Goal: Task Accomplishment & Management: Manage account settings

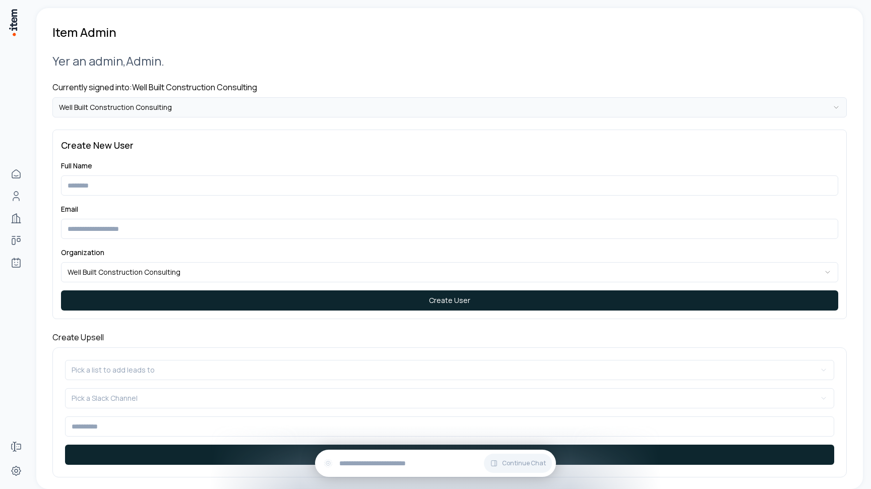
click at [182, 97] on html "**********" at bounding box center [435, 244] width 871 height 489
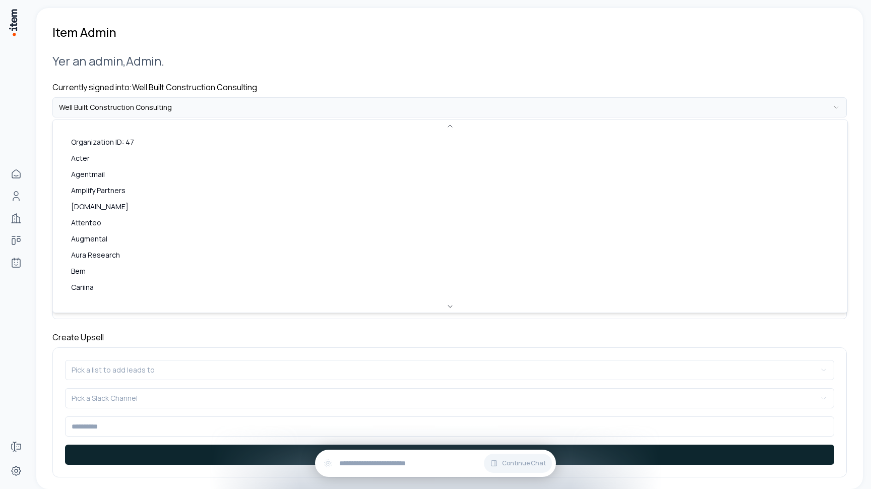
scroll to position [317, 0]
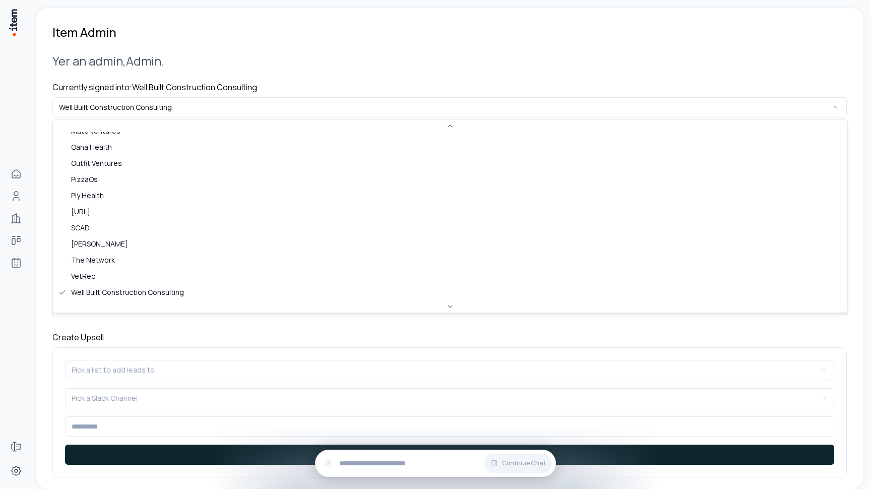
click at [182, 94] on html "**********" at bounding box center [435, 244] width 871 height 489
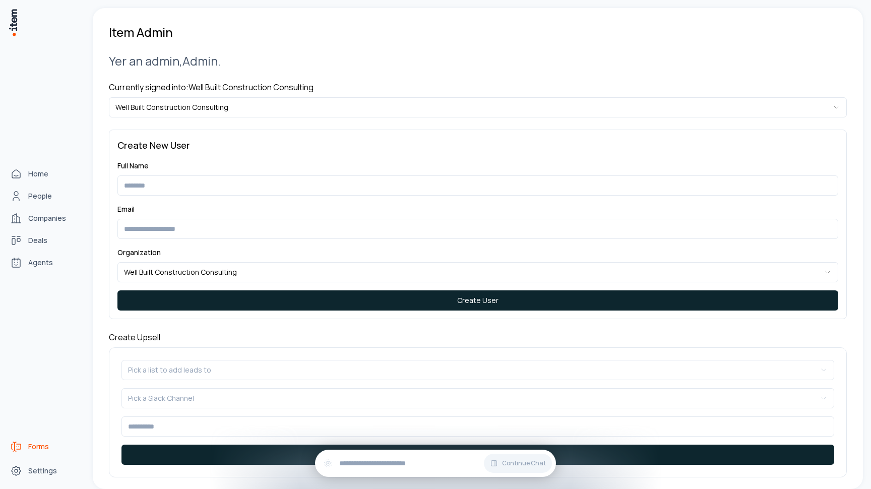
click at [16, 445] on icon "Forms" at bounding box center [16, 446] width 12 height 12
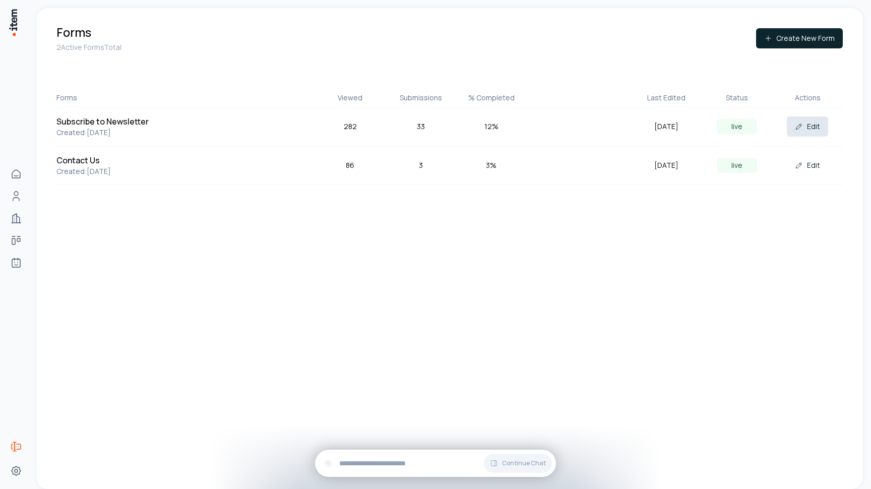
click at [811, 127] on button "Edit" at bounding box center [807, 126] width 41 height 20
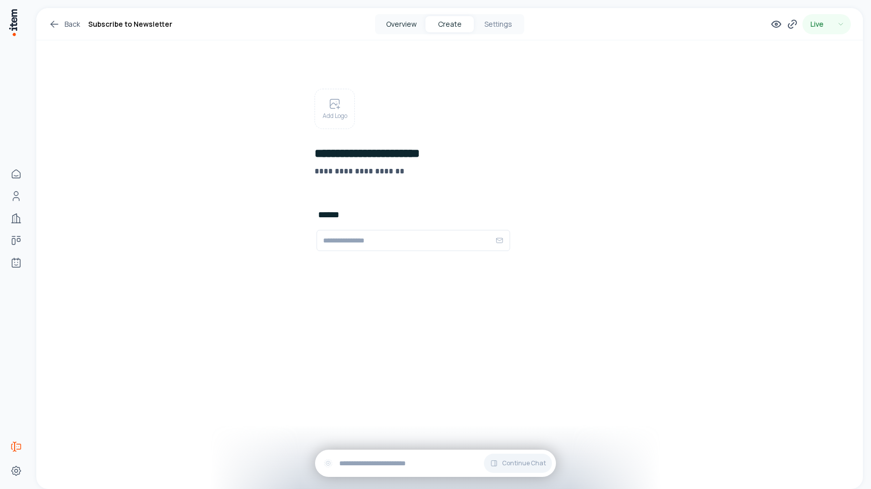
click at [400, 19] on button "Overview" at bounding box center [401, 24] width 48 height 16
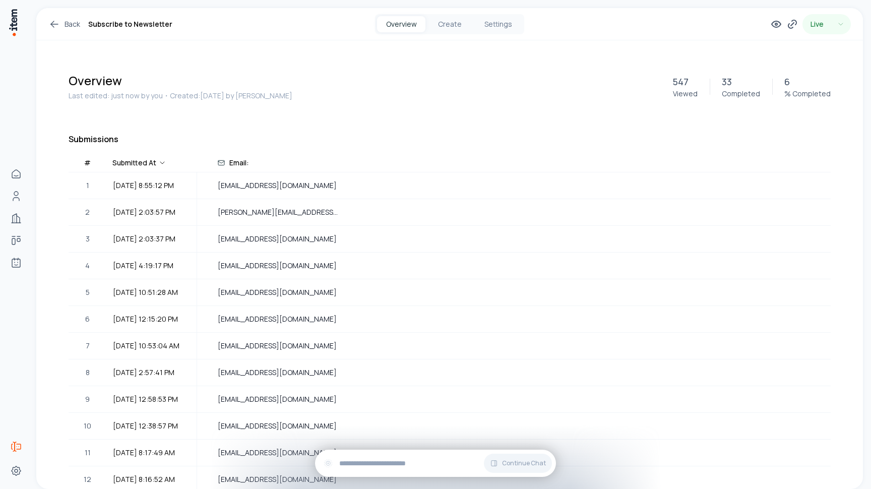
drag, startPoint x: 73, startPoint y: 177, endPoint x: 307, endPoint y: 155, distance: 235.8
click at [452, 27] on button "Create" at bounding box center [449, 24] width 48 height 16
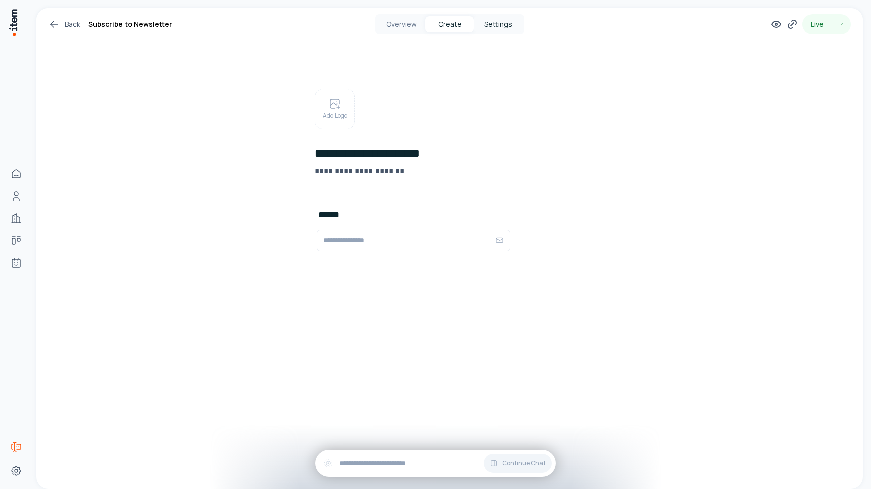
click at [488, 19] on button "Settings" at bounding box center [498, 24] width 48 height 16
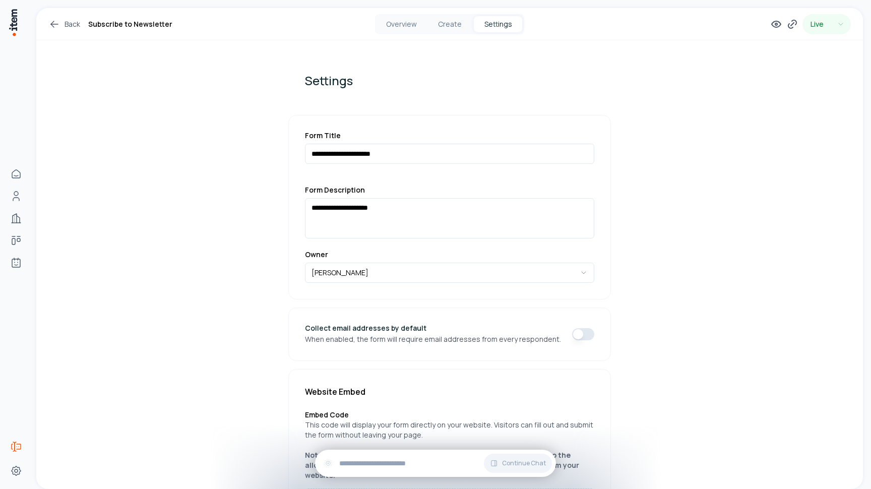
scroll to position [147, 0]
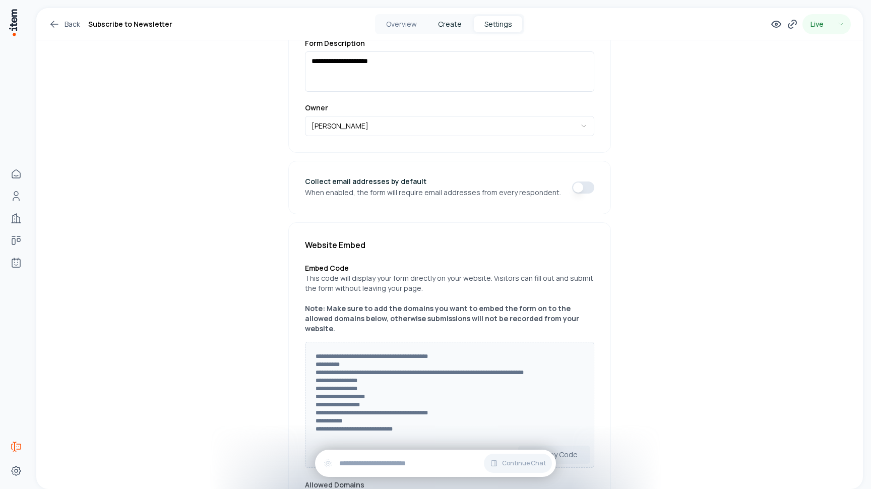
click at [448, 25] on button "Create" at bounding box center [449, 24] width 48 height 16
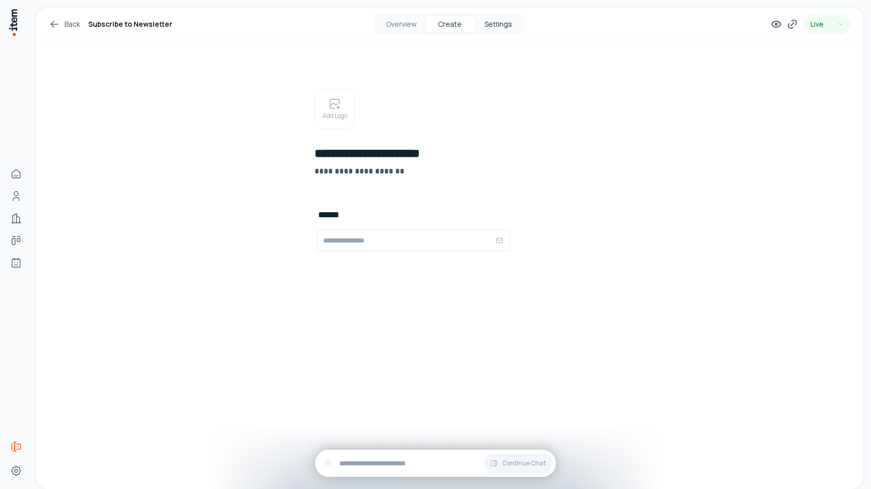
click at [493, 24] on button "Settings" at bounding box center [498, 24] width 48 height 16
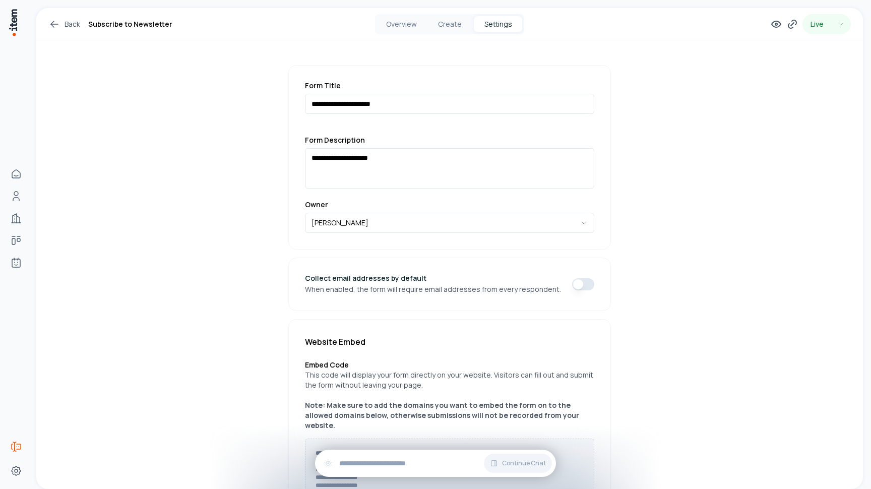
scroll to position [63, 0]
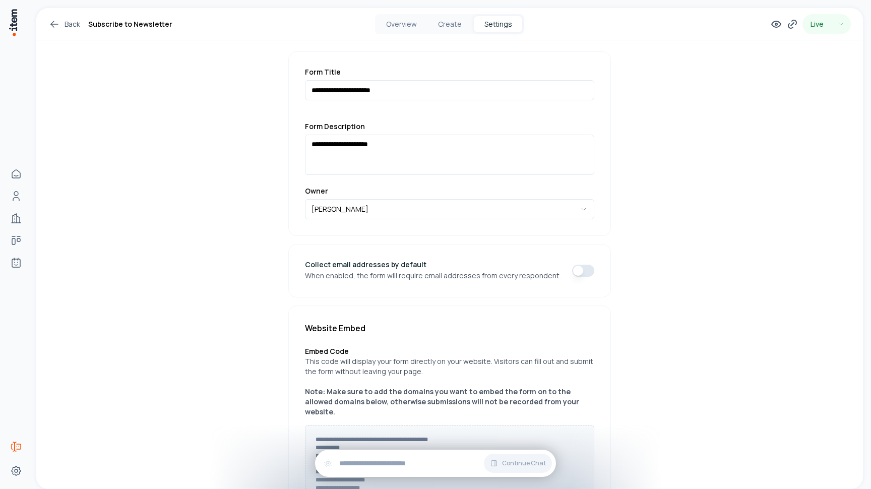
click at [580, 269] on button "button" at bounding box center [583, 271] width 22 height 12
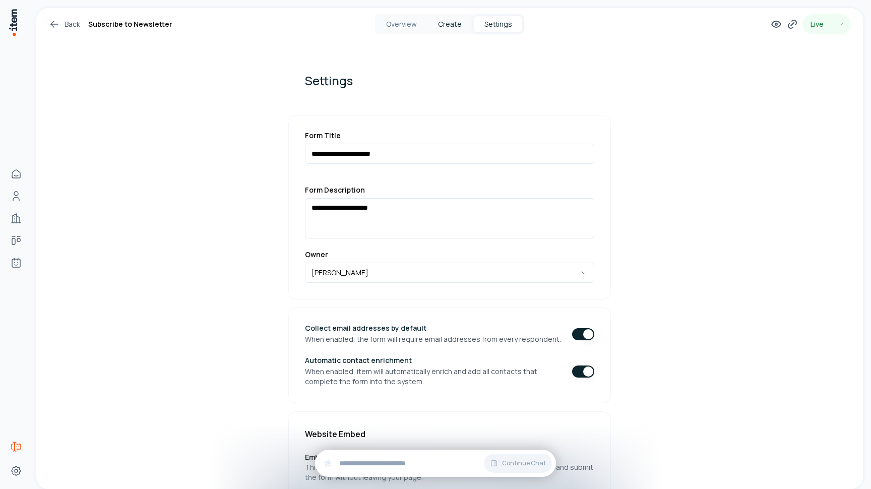
scroll to position [-1, 0]
click at [459, 30] on button "Create" at bounding box center [449, 24] width 48 height 16
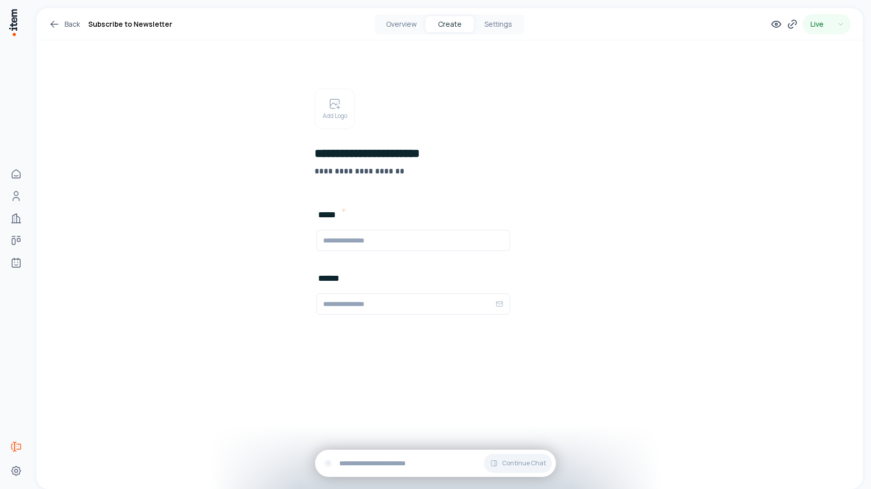
type input "**********"
click at [372, 386] on div "**********" at bounding box center [449, 219] width 339 height 359
click at [296, 304] on icon at bounding box center [296, 304] width 0 height 2
click at [404, 29] on button "Overview" at bounding box center [401, 24] width 48 height 16
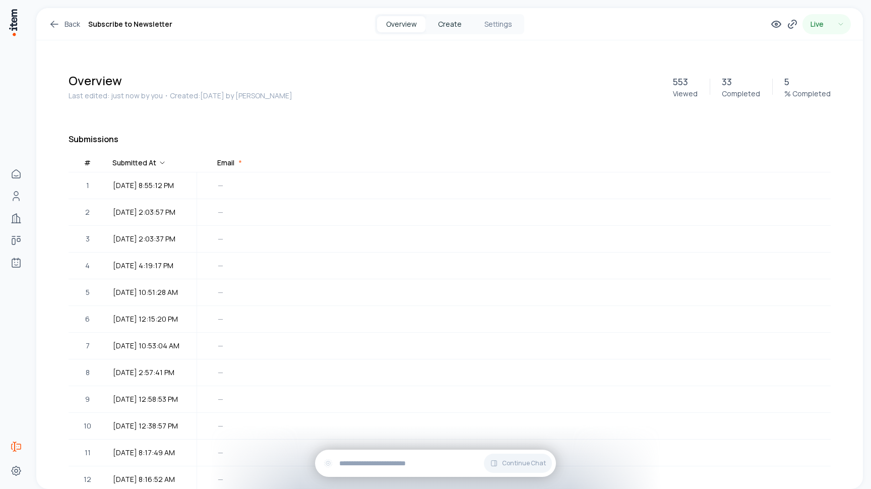
click at [446, 23] on button "Create" at bounding box center [449, 24] width 48 height 16
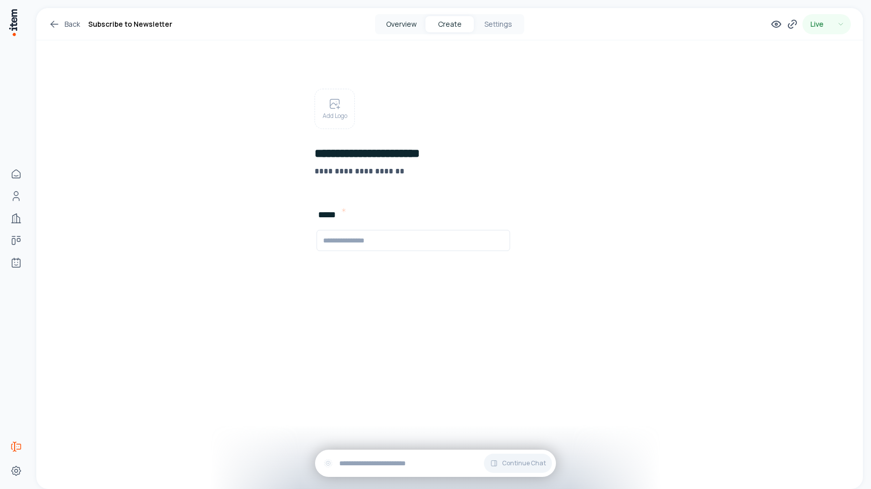
click at [409, 27] on button "Overview" at bounding box center [401, 24] width 48 height 16
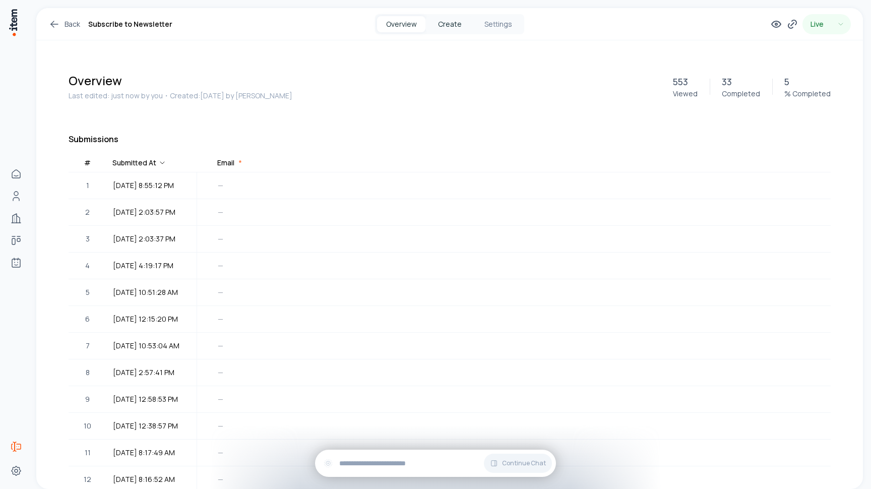
click at [455, 28] on button "Create" at bounding box center [449, 24] width 48 height 16
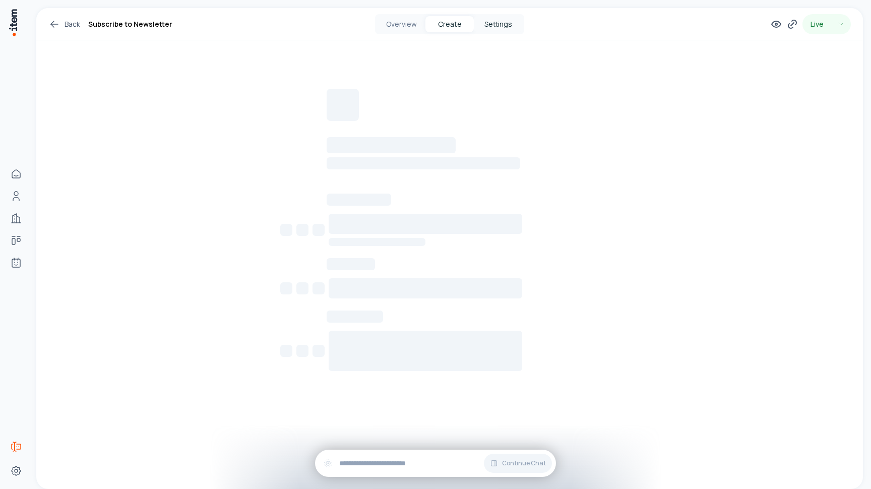
click at [513, 25] on button "Settings" at bounding box center [498, 24] width 48 height 16
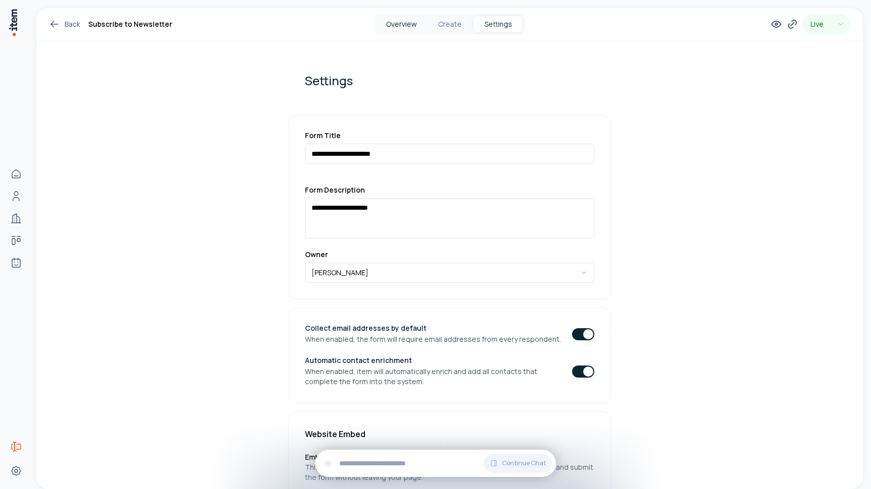
click at [400, 22] on button "Overview" at bounding box center [401, 24] width 48 height 16
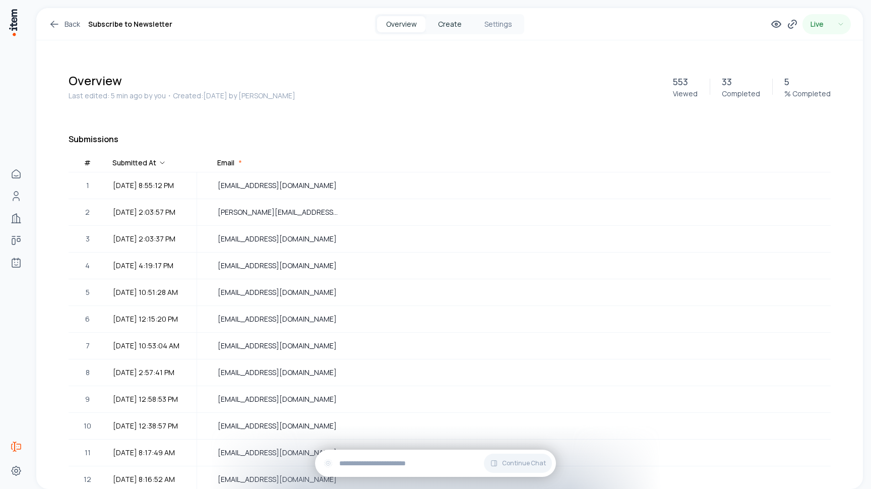
click at [454, 19] on button "Create" at bounding box center [449, 24] width 48 height 16
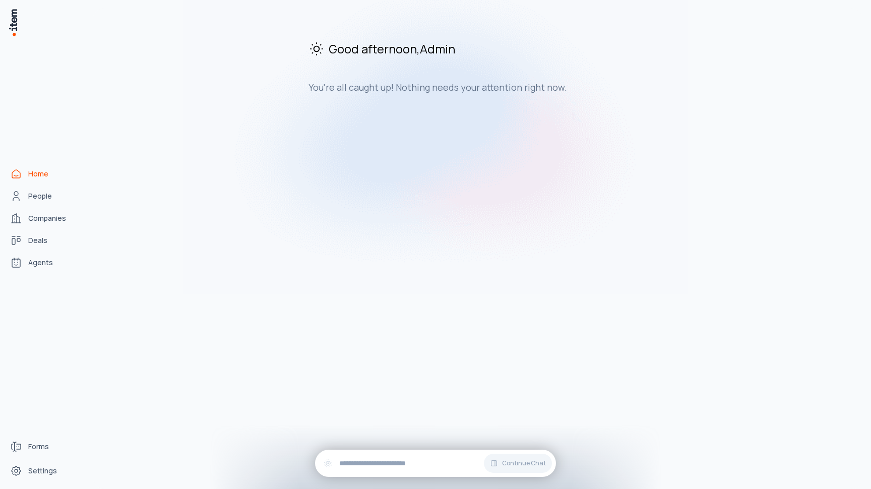
drag, startPoint x: 303, startPoint y: 93, endPoint x: 591, endPoint y: 93, distance: 287.7
click at [591, 93] on div "Good afternoon , Admin You're all caught up! Nothing needs your attention right…" at bounding box center [478, 66] width 770 height 117
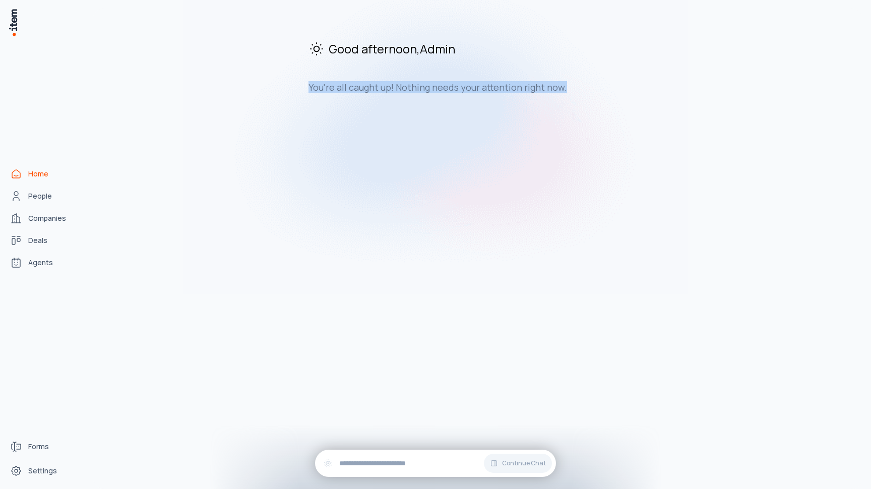
click at [597, 116] on div "Good afternoon , Admin You're all caught up! Nothing needs your attention right…" at bounding box center [478, 66] width 770 height 117
click at [19, 196] on icon "People" at bounding box center [16, 196] width 12 height 12
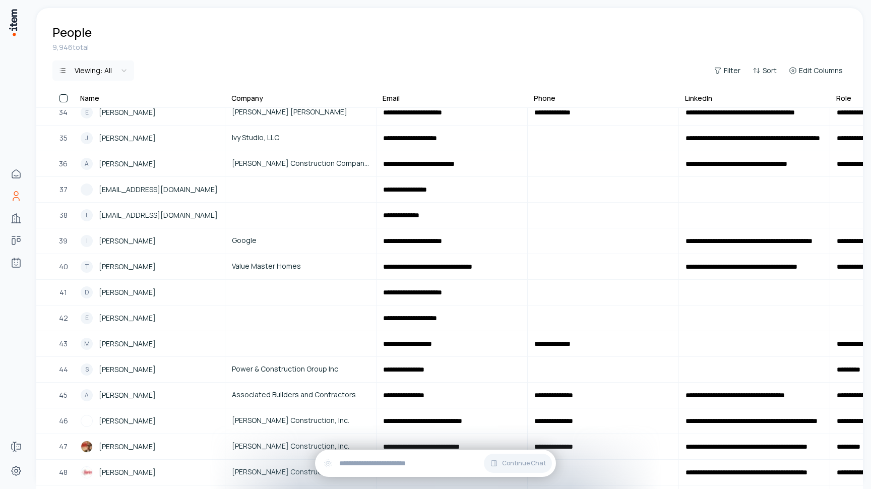
scroll to position [862, 0]
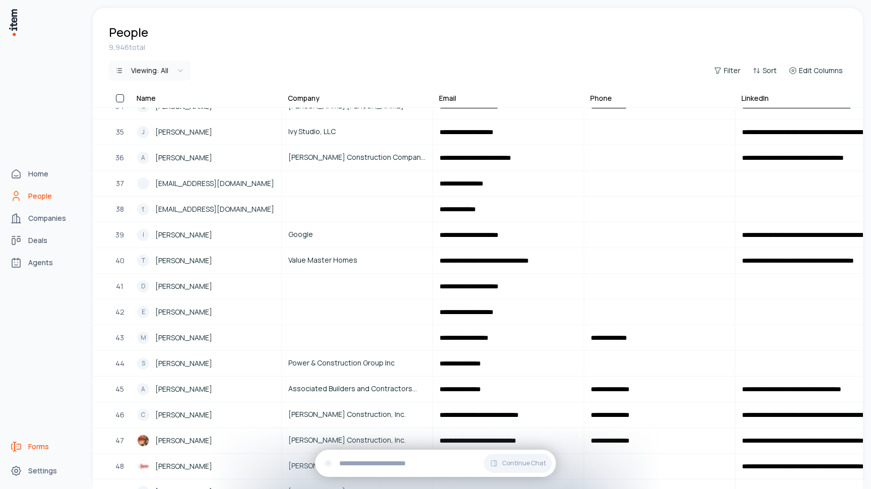
click at [29, 446] on span "Forms" at bounding box center [38, 446] width 21 height 10
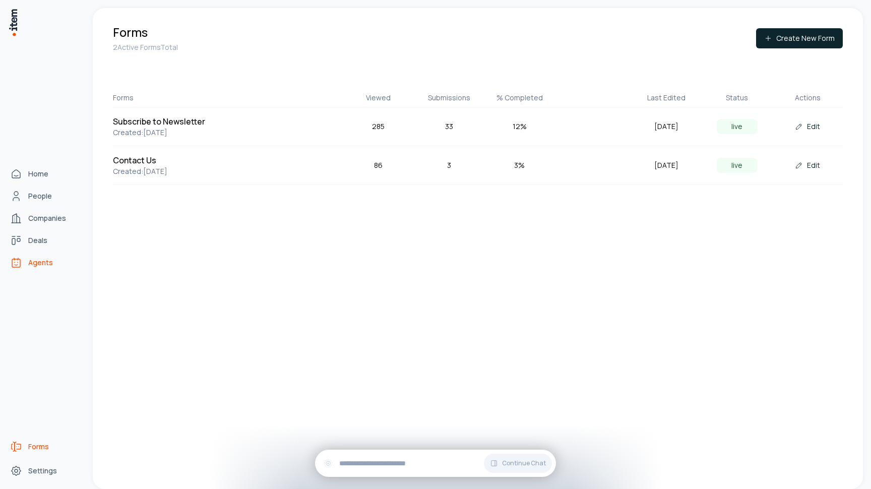
click at [27, 263] on link "Agents" at bounding box center [44, 262] width 77 height 20
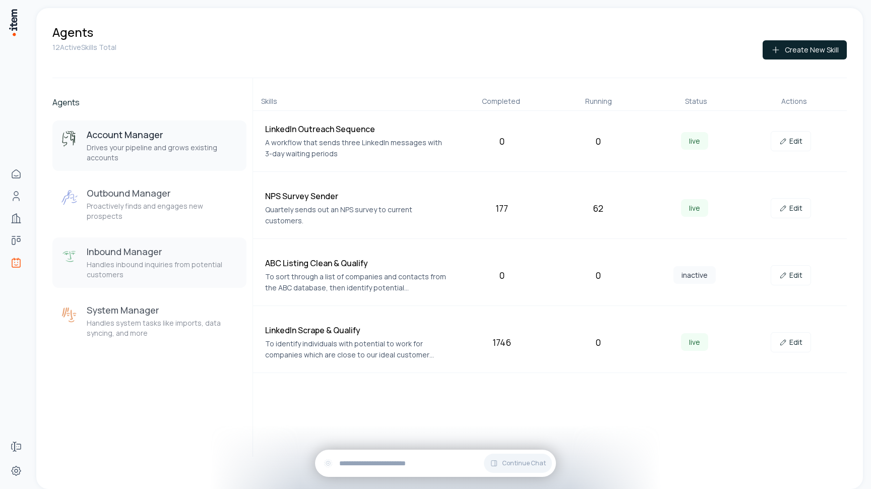
click at [158, 259] on p "Handles inbound inquiries from potential customers" at bounding box center [163, 269] width 152 height 20
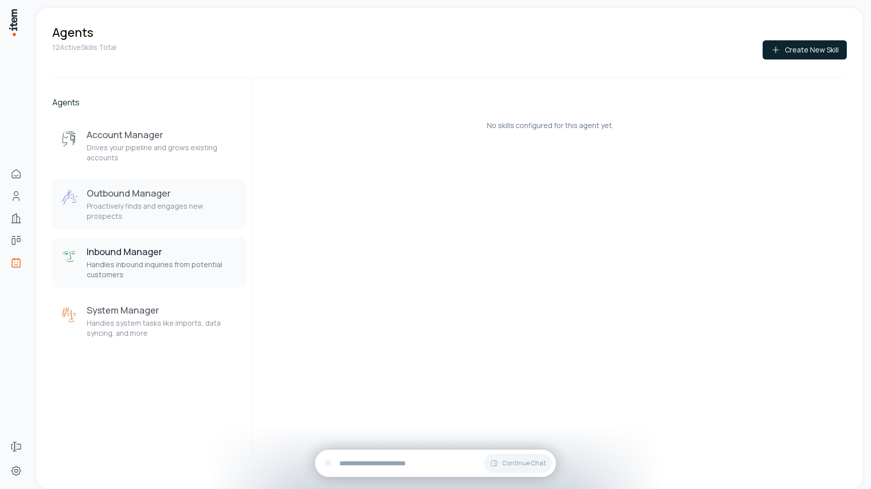
click at [143, 194] on h3 "Outbound Manager" at bounding box center [163, 193] width 152 height 12
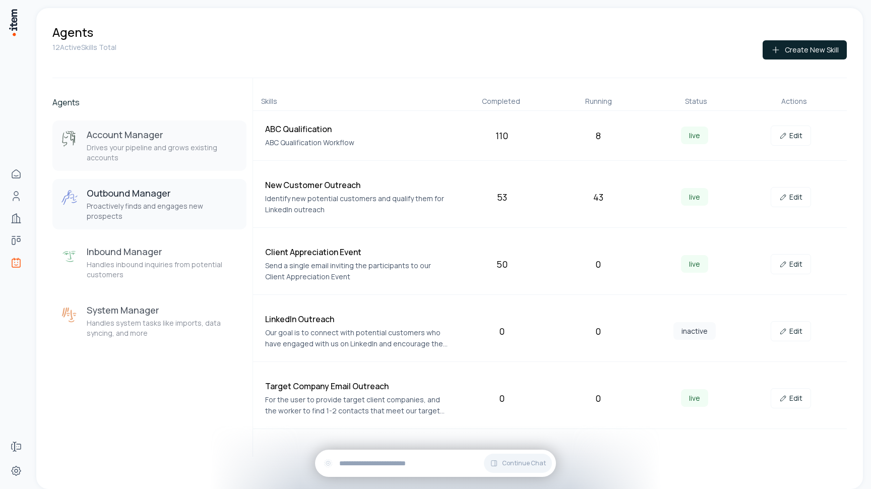
click at [145, 155] on p "Drives your pipeline and grows existing accounts" at bounding box center [163, 153] width 152 height 20
click at [133, 330] on button "System Manager Handles system tasks like imports, data syncing, and more" at bounding box center [149, 321] width 194 height 50
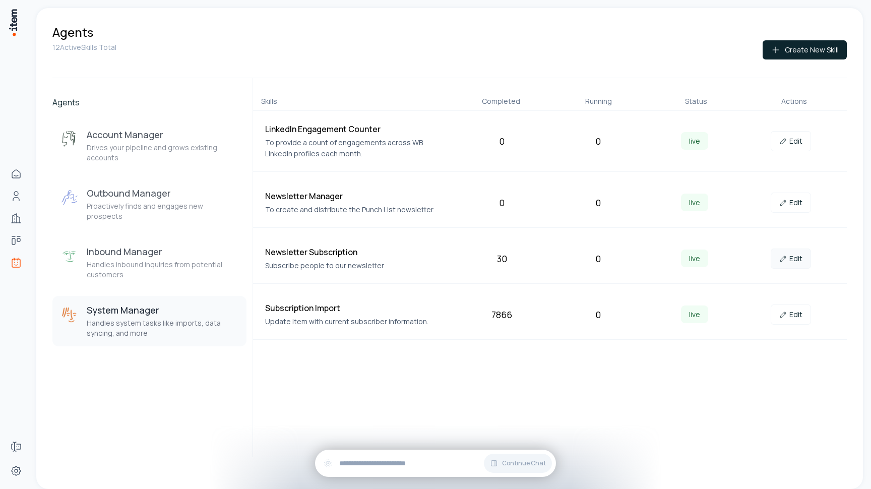
click at [788, 258] on link "Edit" at bounding box center [790, 258] width 40 height 20
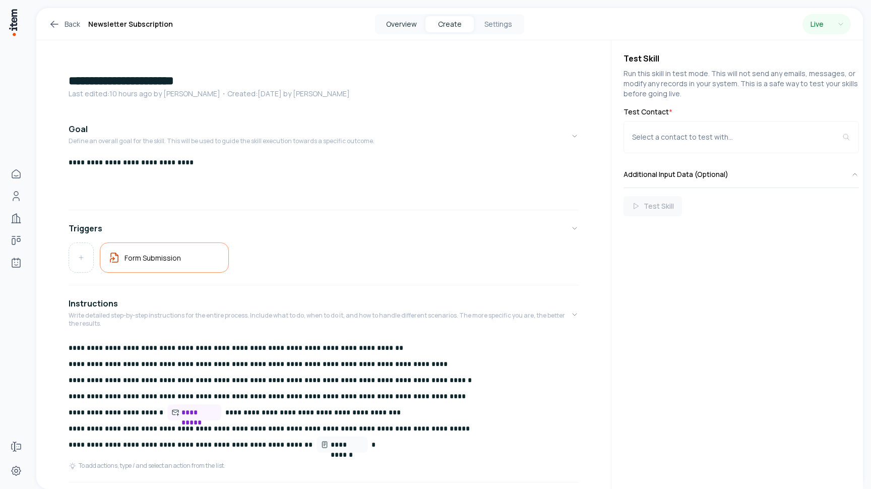
click at [390, 23] on button "Overview" at bounding box center [401, 24] width 48 height 16
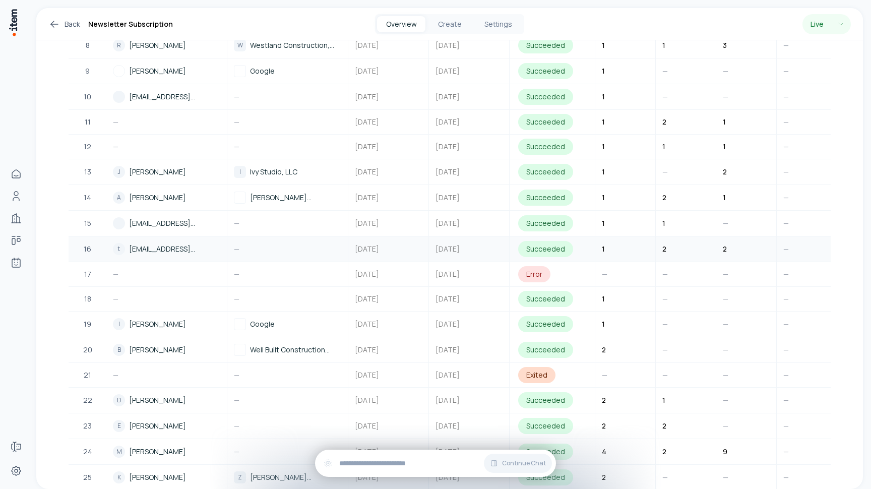
scroll to position [526, 0]
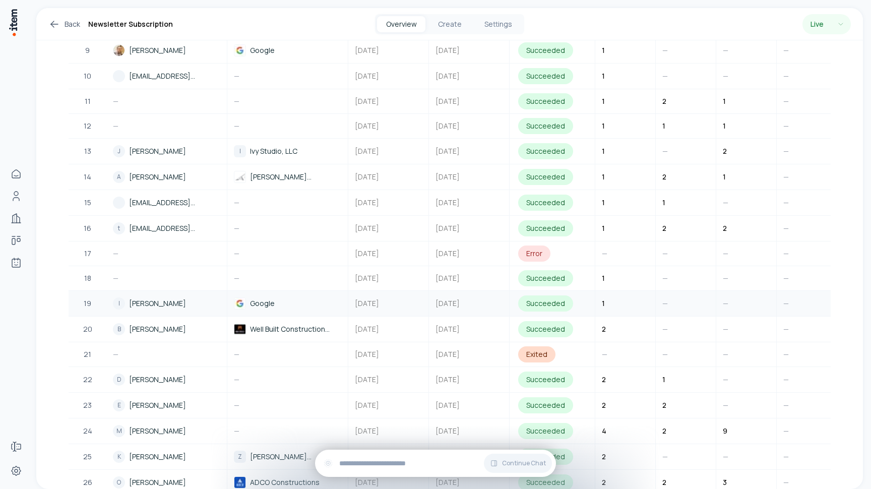
click at [147, 298] on span "Ian Robinson" at bounding box center [157, 303] width 57 height 11
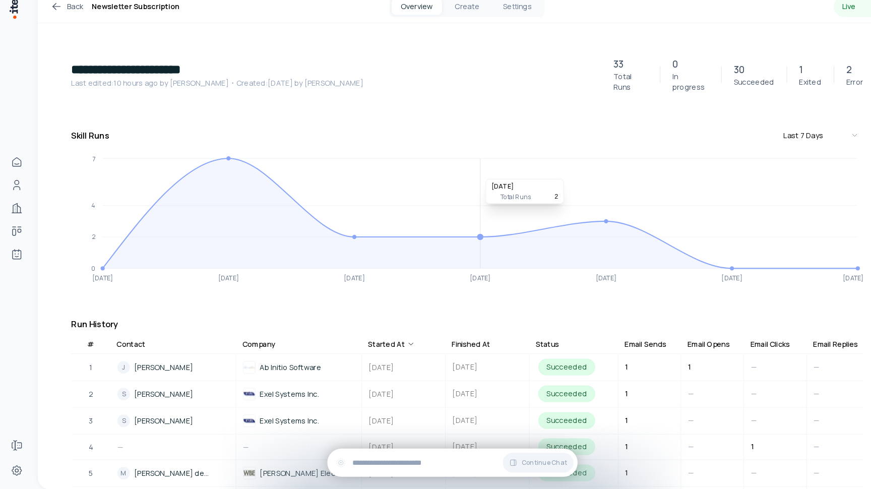
scroll to position [0, 0]
click at [450, 16] on button "Create" at bounding box center [449, 24] width 48 height 16
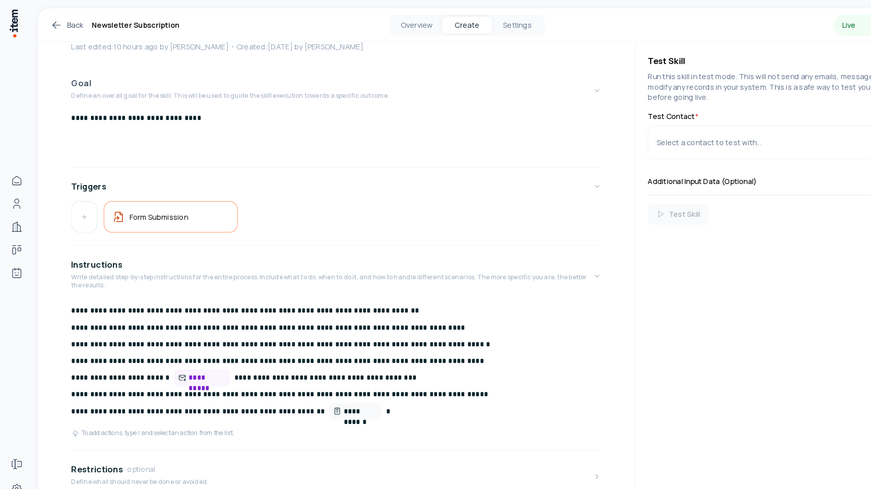
scroll to position [50, 0]
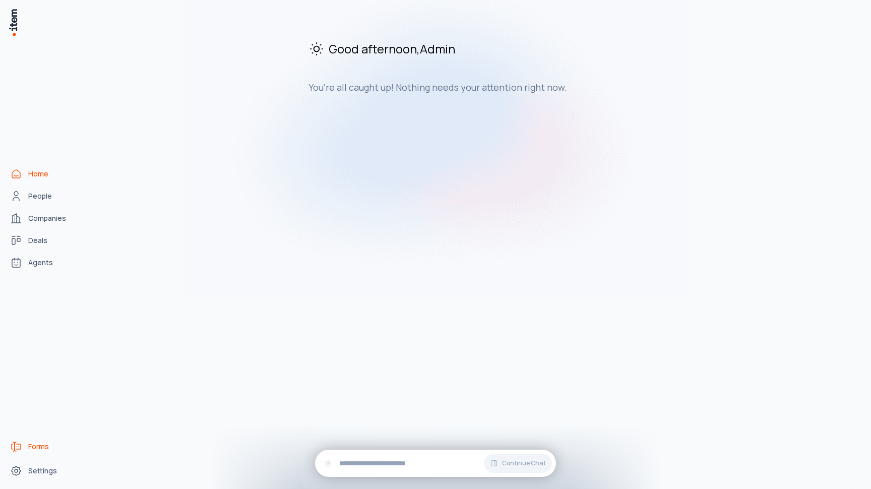
click at [25, 443] on link "Forms" at bounding box center [44, 446] width 77 height 20
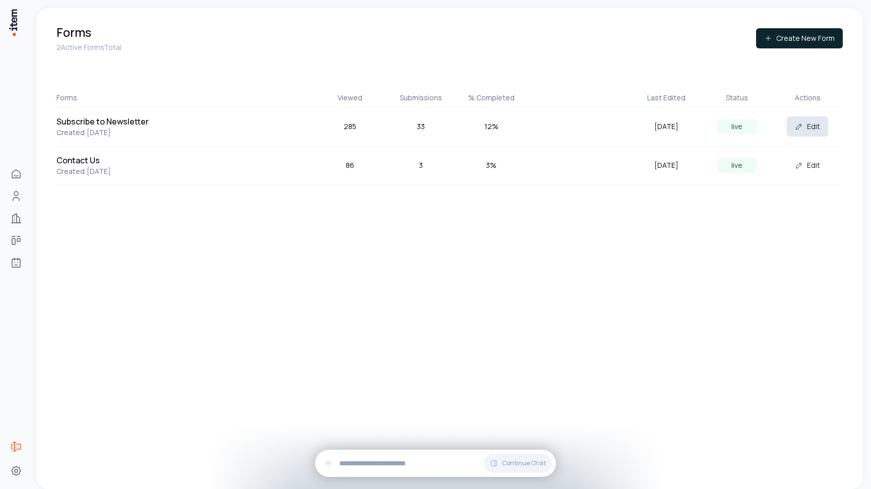
click at [815, 125] on button "Edit" at bounding box center [807, 126] width 41 height 20
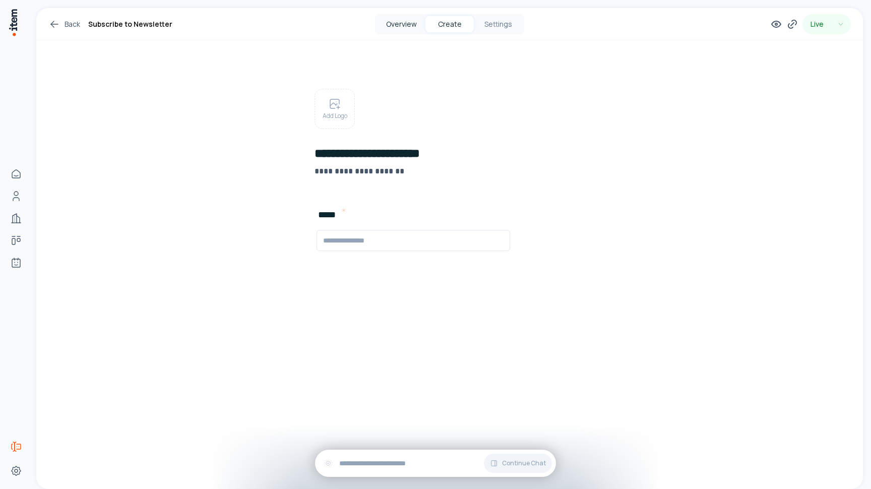
click at [408, 20] on button "Overview" at bounding box center [401, 24] width 48 height 16
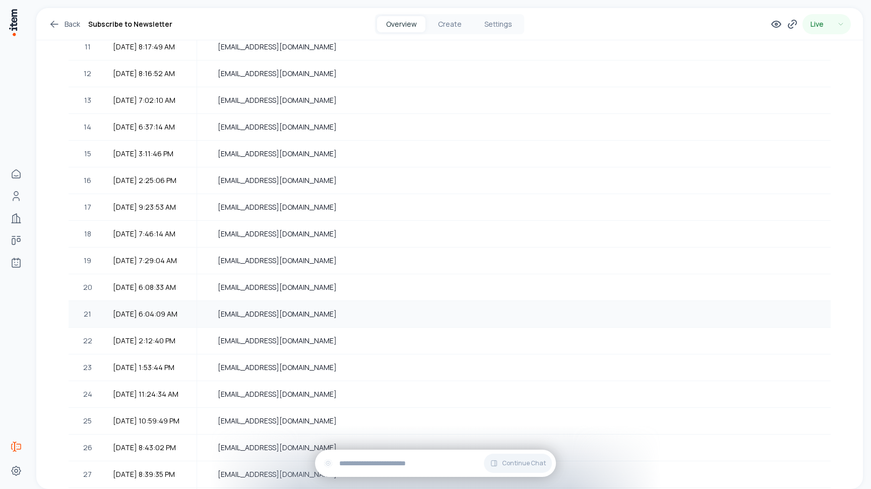
scroll to position [631, 0]
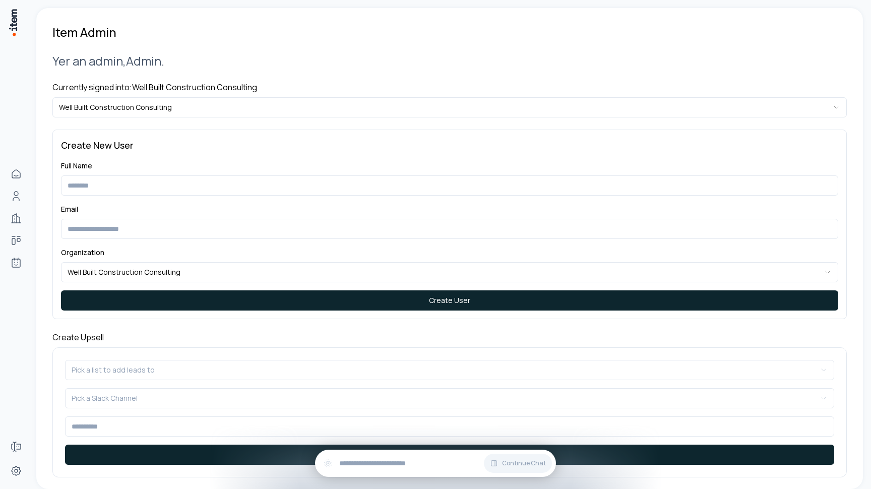
click at [290, 93] on div "Currently signed into: Well Built Construction Consulting Well Built Constructi…" at bounding box center [449, 99] width 794 height 36
click at [282, 105] on html "**********" at bounding box center [435, 244] width 871 height 489
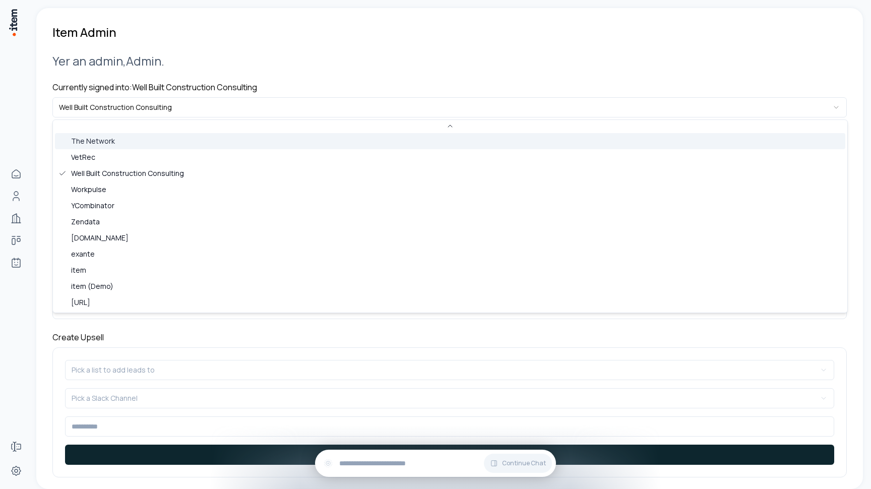
scroll to position [436, 0]
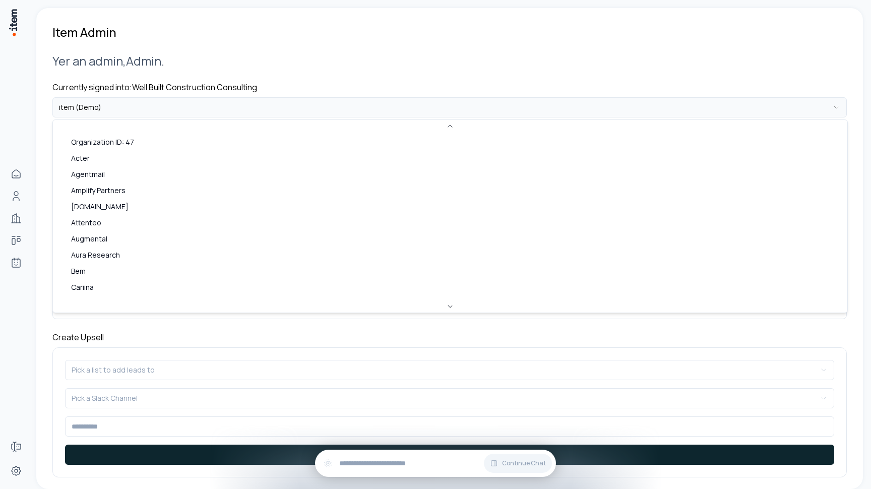
click at [159, 113] on html "**********" at bounding box center [435, 244] width 871 height 489
